Goal: Information Seeking & Learning: Learn about a topic

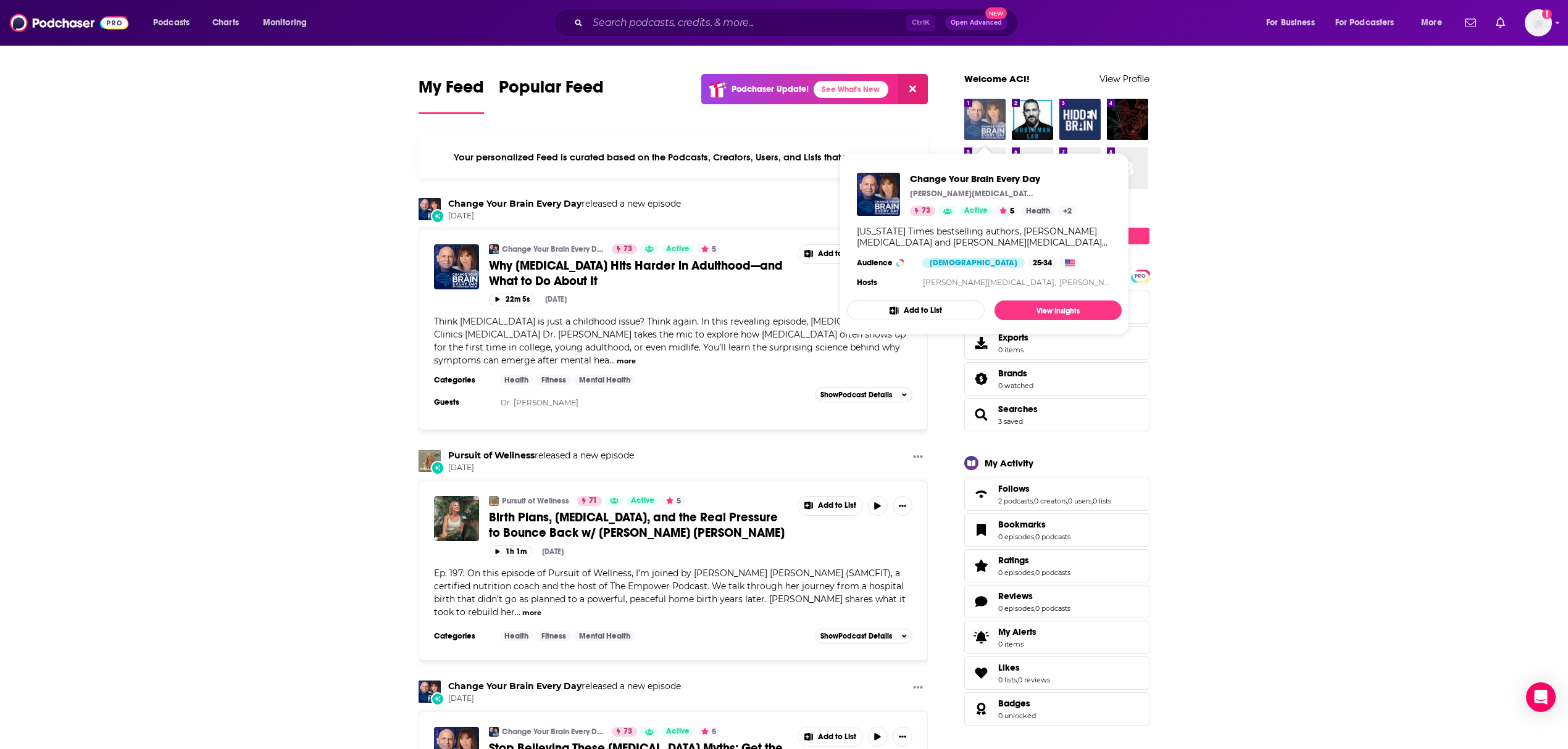
click at [991, 105] on img "Change Your Brain Every Day" at bounding box center [984, 119] width 41 height 41
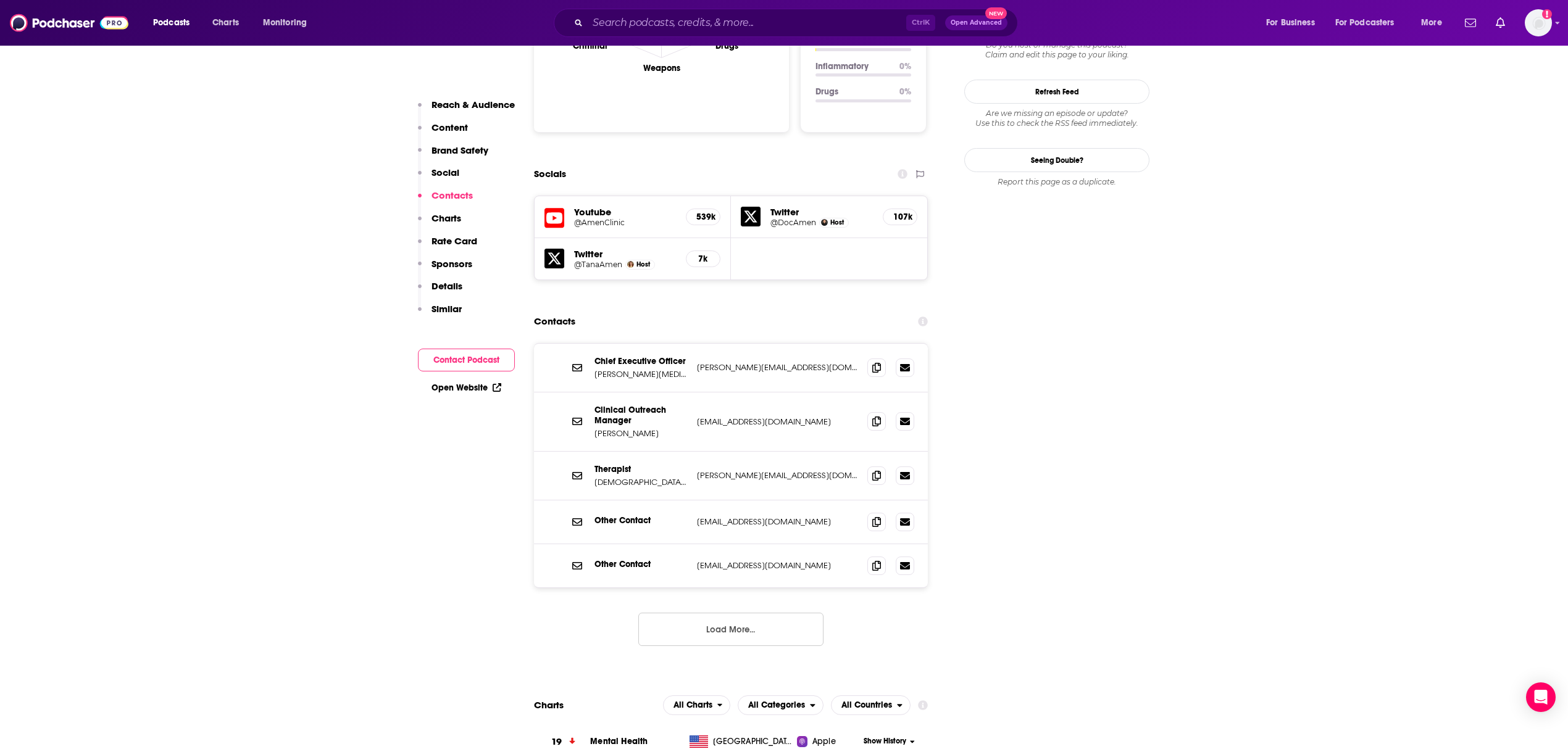
scroll to position [1234, 0]
